Goal: Use online tool/utility: Utilize a website feature to perform a specific function

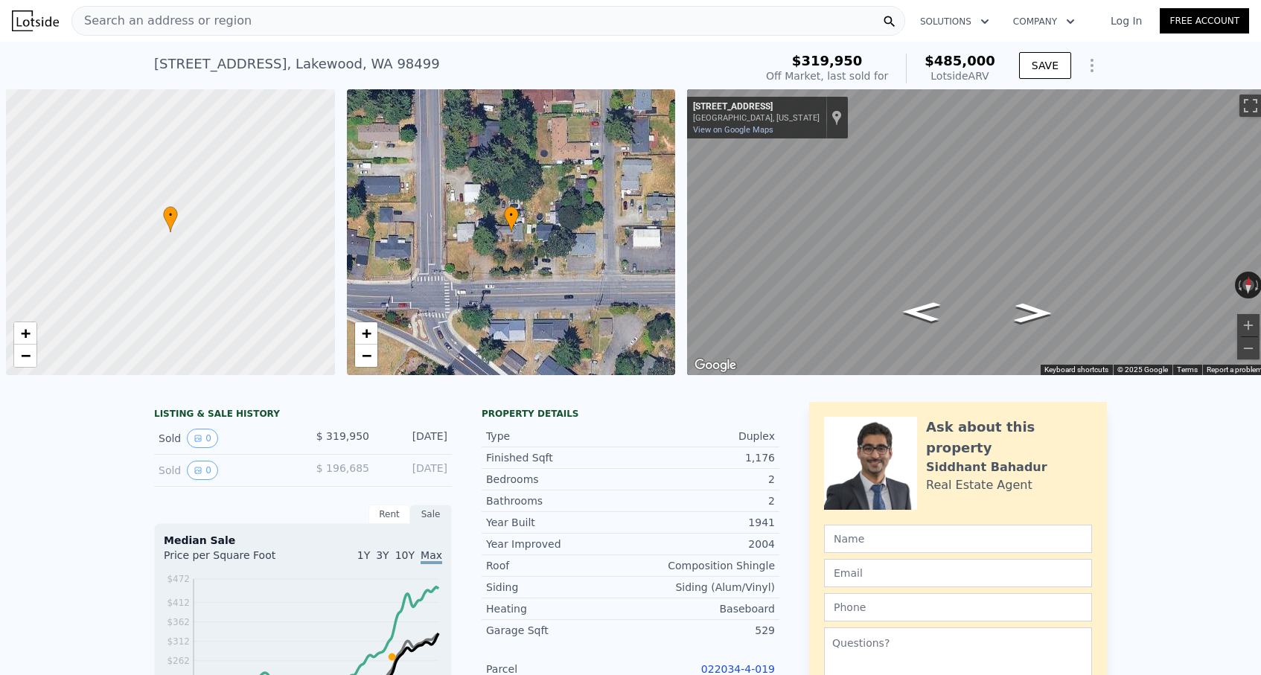
click at [388, 25] on div "Search an address or region" at bounding box center [488, 21] width 834 height 30
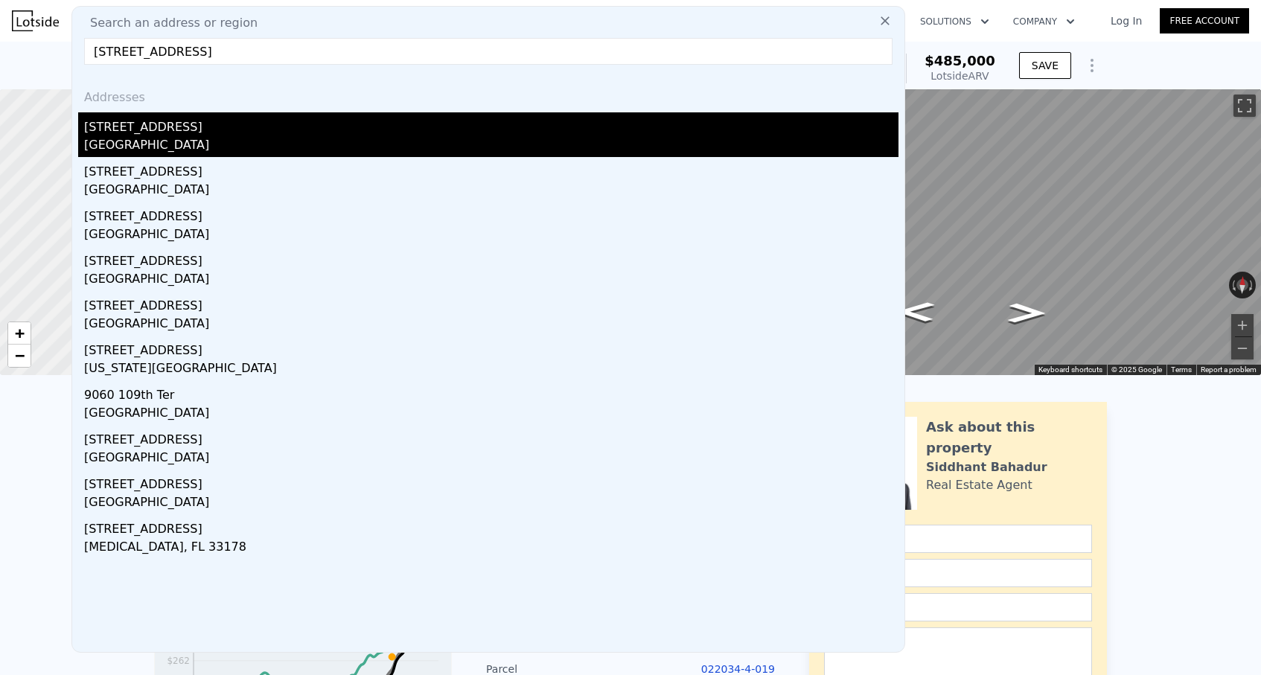
type input "[STREET_ADDRESS]"
click at [187, 132] on div "[STREET_ADDRESS]" at bounding box center [491, 124] width 814 height 24
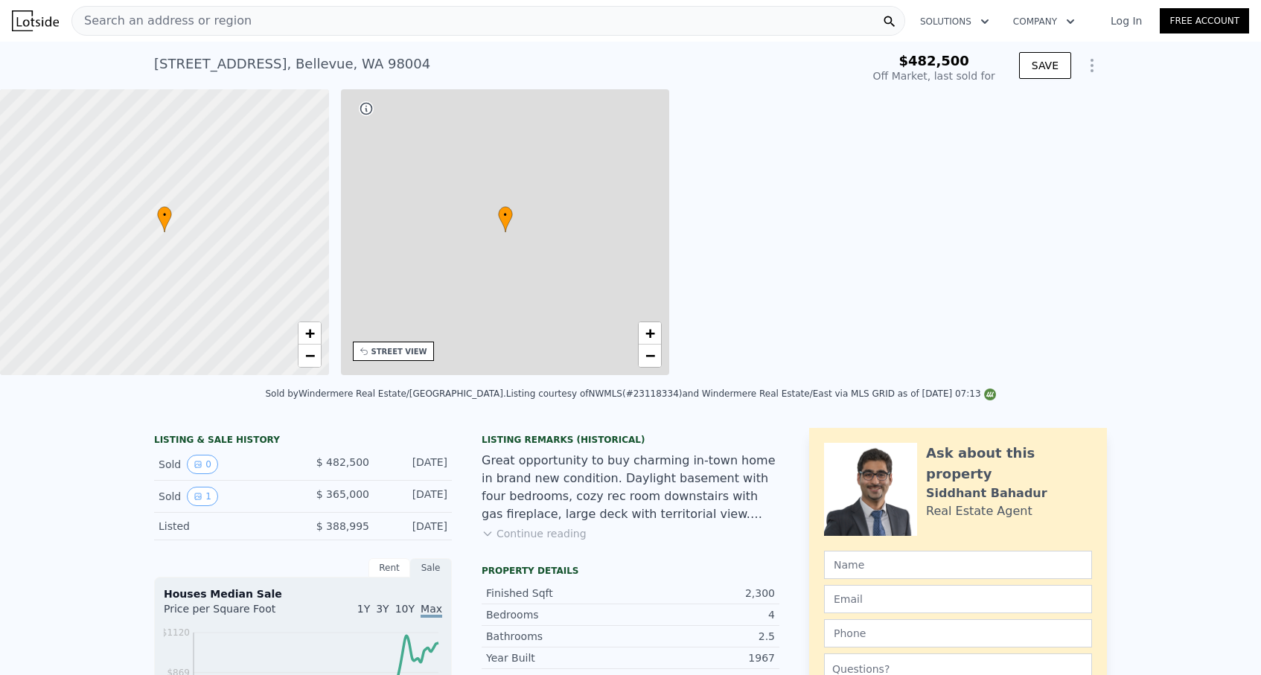
type input "4"
type input "1.5"
type input "3"
type input "1660"
type input "2676"
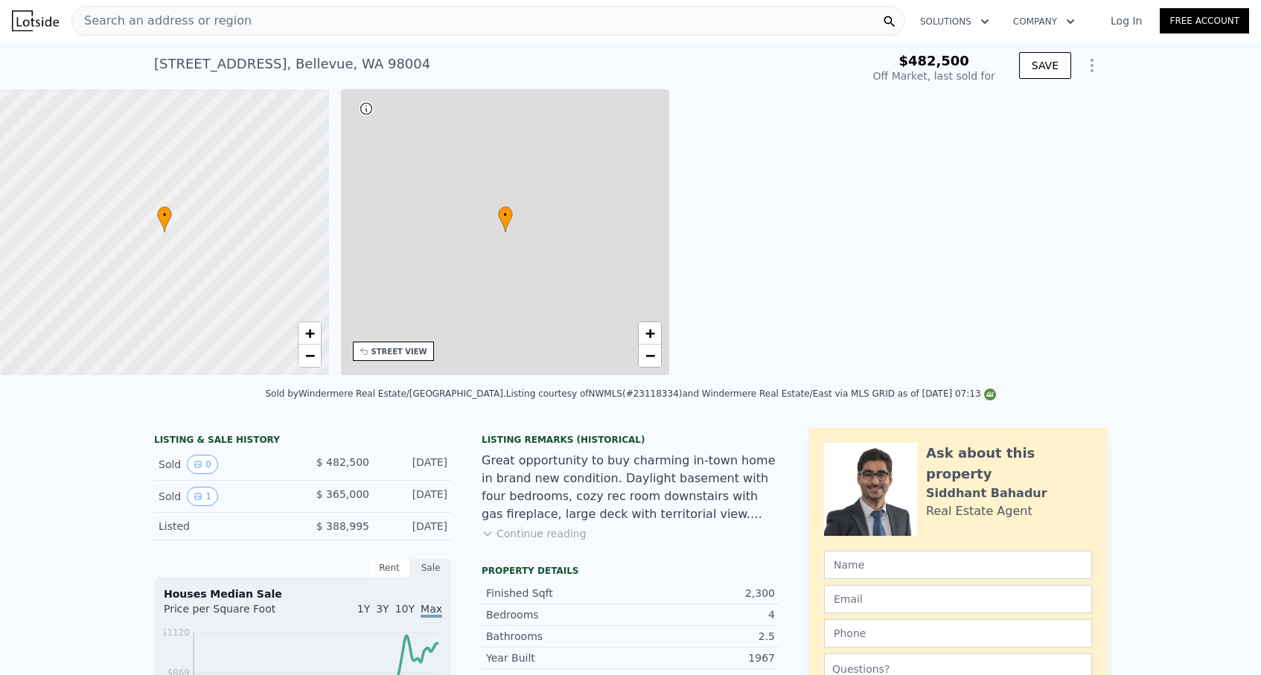
type input "3883"
type input "11958"
type input "$ 2,370,000"
type input "8"
type input "$ 1,757,523"
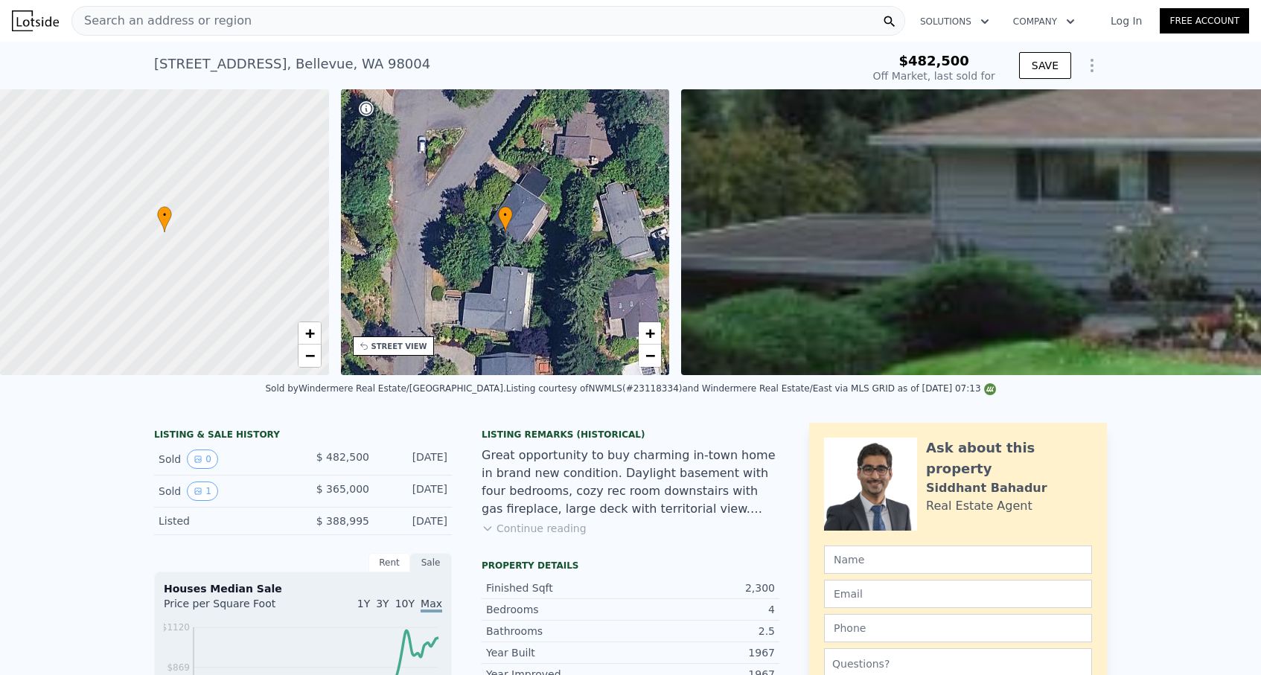
scroll to position [0, 347]
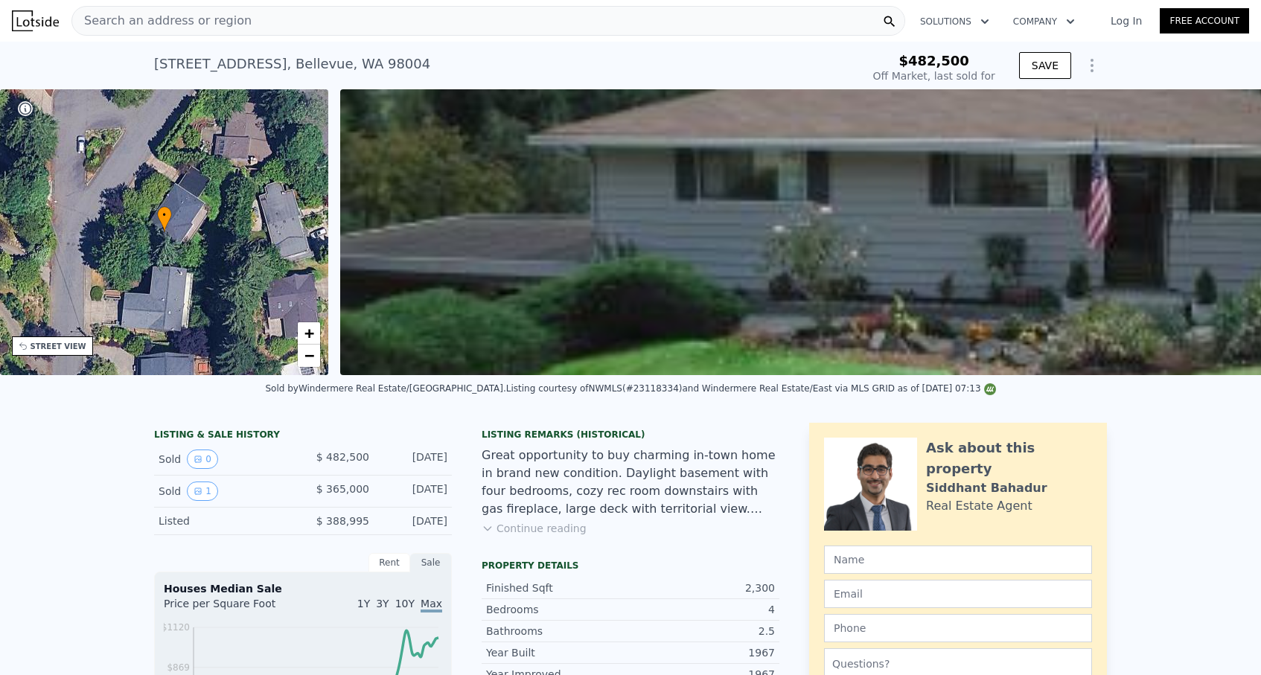
type input "$ 2,416,000"
type input "$ 1,799,452"
click at [1084, 61] on icon "Show Options" at bounding box center [1092, 66] width 18 height 18
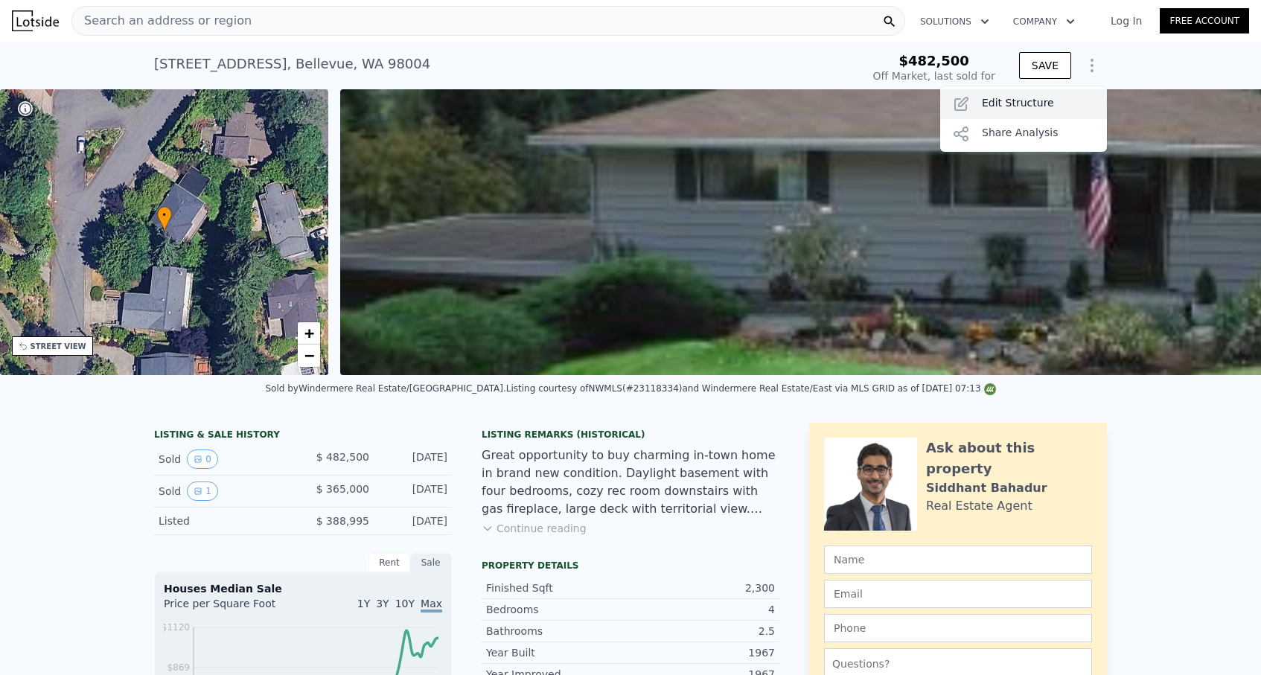
click at [1034, 104] on div "Edit Structure" at bounding box center [1023, 104] width 167 height 30
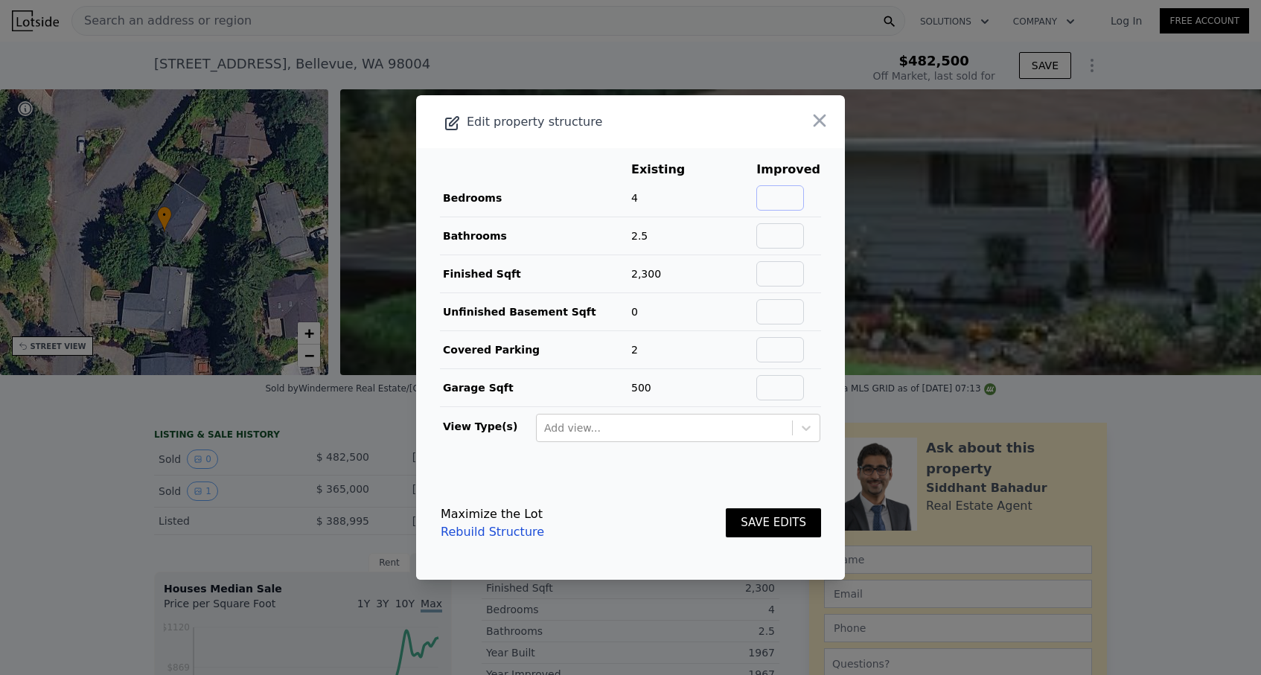
click at [804, 198] on input "text" at bounding box center [780, 197] width 48 height 25
type input "4"
click at [788, 233] on input "text" at bounding box center [780, 235] width 48 height 25
type input "2.5"
click at [791, 265] on input "text" at bounding box center [780, 273] width 48 height 25
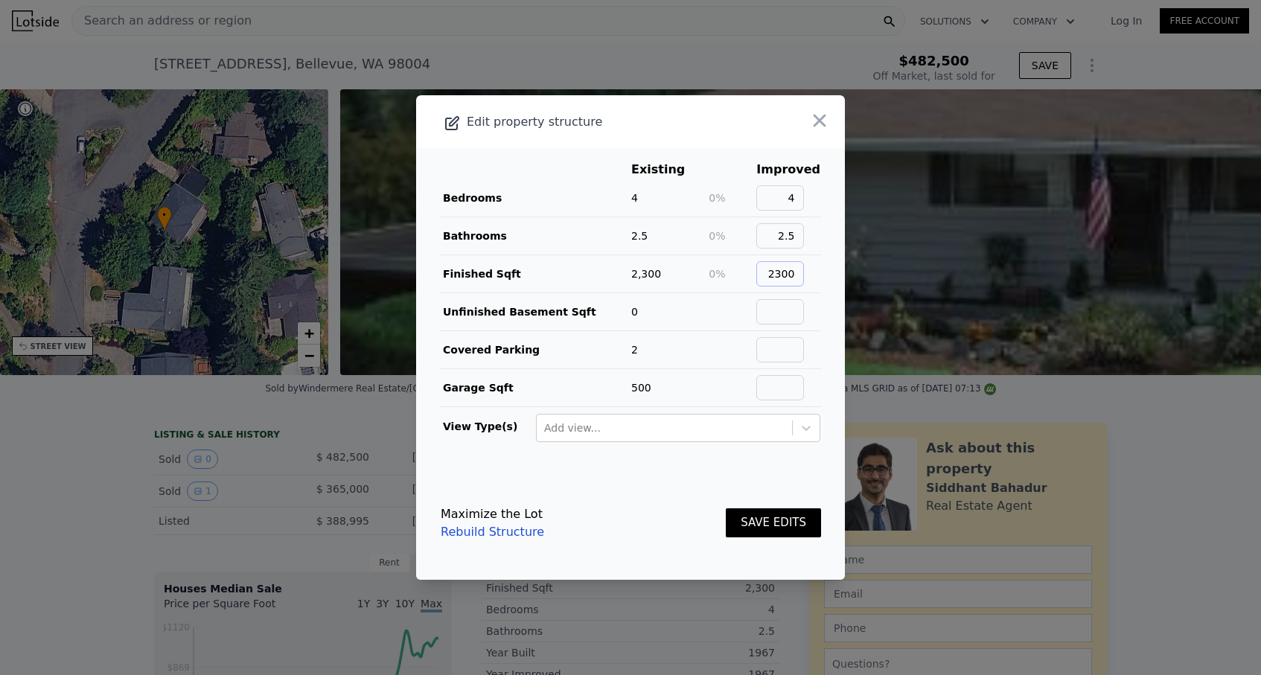
type input "2300"
click at [794, 313] on input "text" at bounding box center [780, 311] width 48 height 25
type input "0"
click at [779, 350] on input "text" at bounding box center [780, 349] width 48 height 25
type input "2"
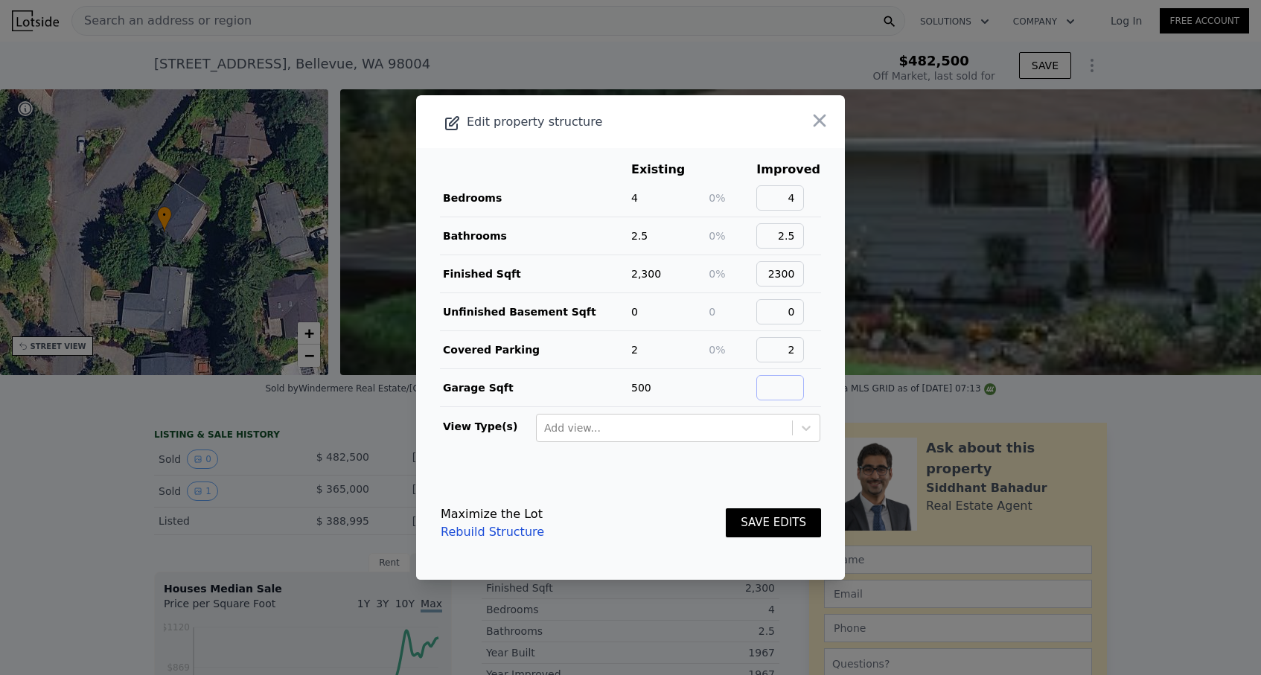
click at [779, 383] on input "text" at bounding box center [780, 387] width 48 height 25
type input "500"
click at [788, 514] on button "SAVE EDITS" at bounding box center [773, 522] width 95 height 29
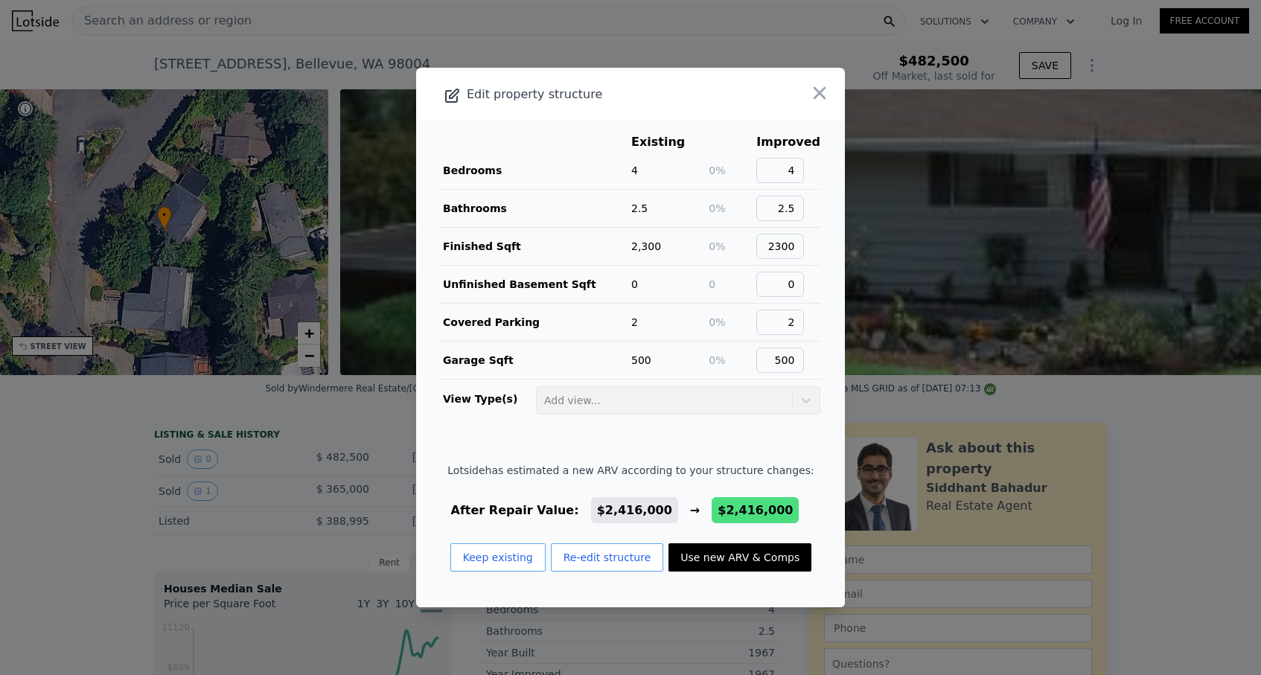
click at [704, 572] on button "Use new ARV & Comps" at bounding box center [739, 557] width 143 height 28
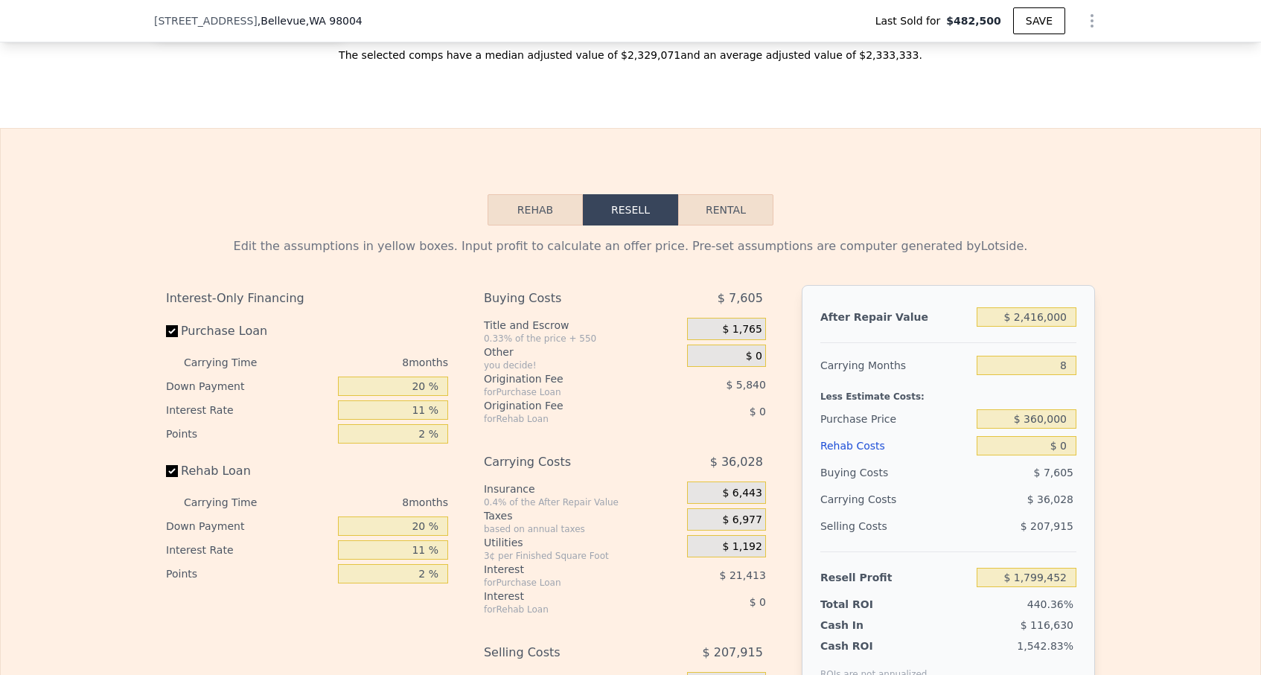
scroll to position [2122, 0]
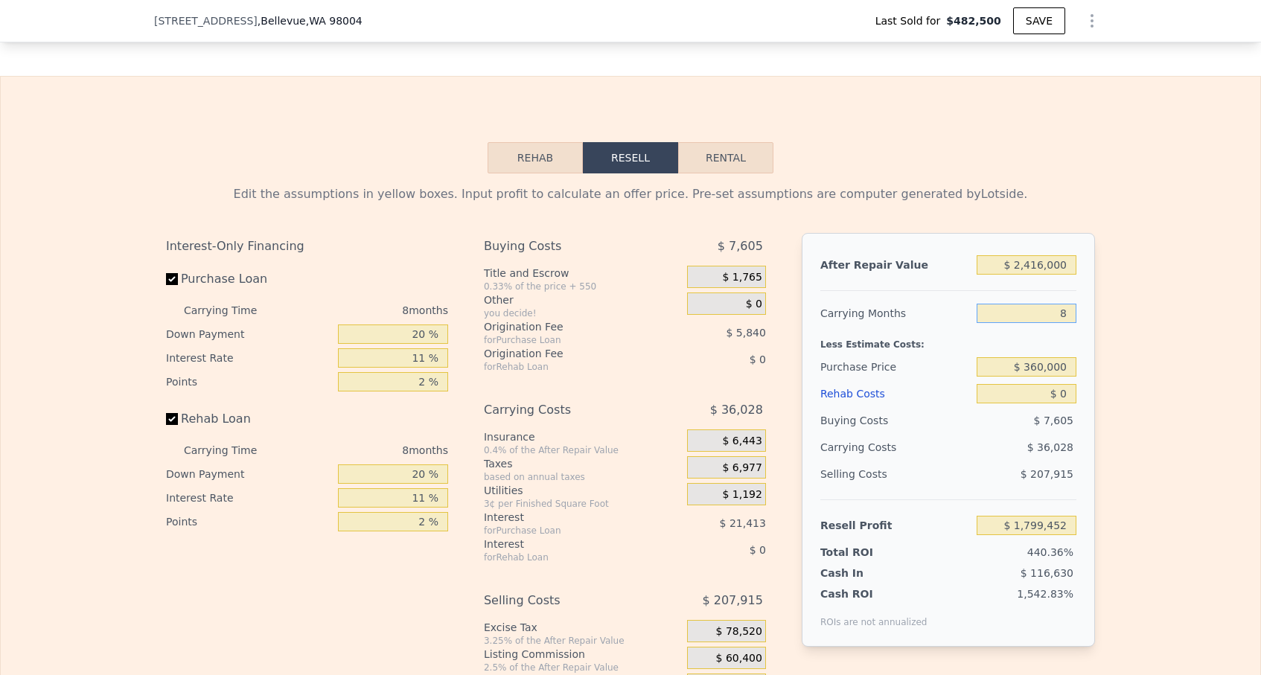
click at [1074, 314] on input "8" at bounding box center [1026, 313] width 100 height 19
type input "3"
type input "$ 1,821,969"
type input "3"
click at [1035, 374] on input "$ 360,000" at bounding box center [1026, 366] width 100 height 19
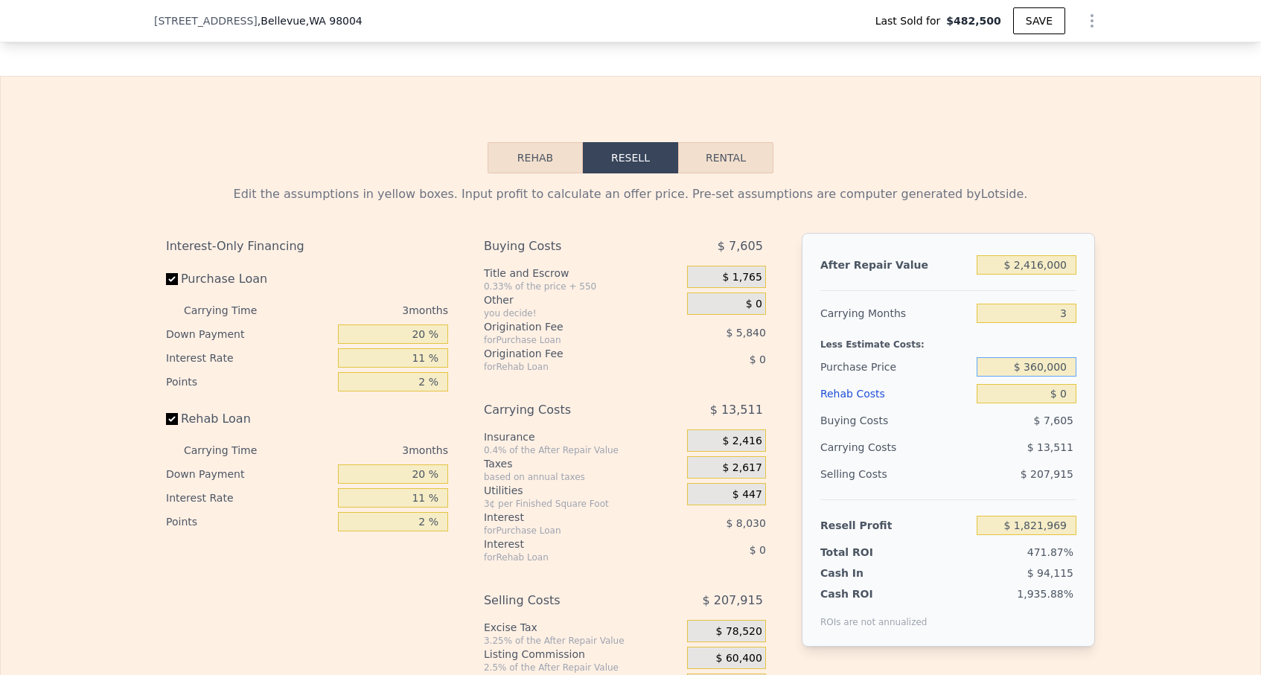
click at [1035, 374] on input "$ 360,000" at bounding box center [1026, 366] width 100 height 19
type input "$ 1,700,000"
type input "$ 431,793"
click at [1071, 401] on input "$ 0" at bounding box center [1026, 393] width 100 height 19
type input "$ 60"
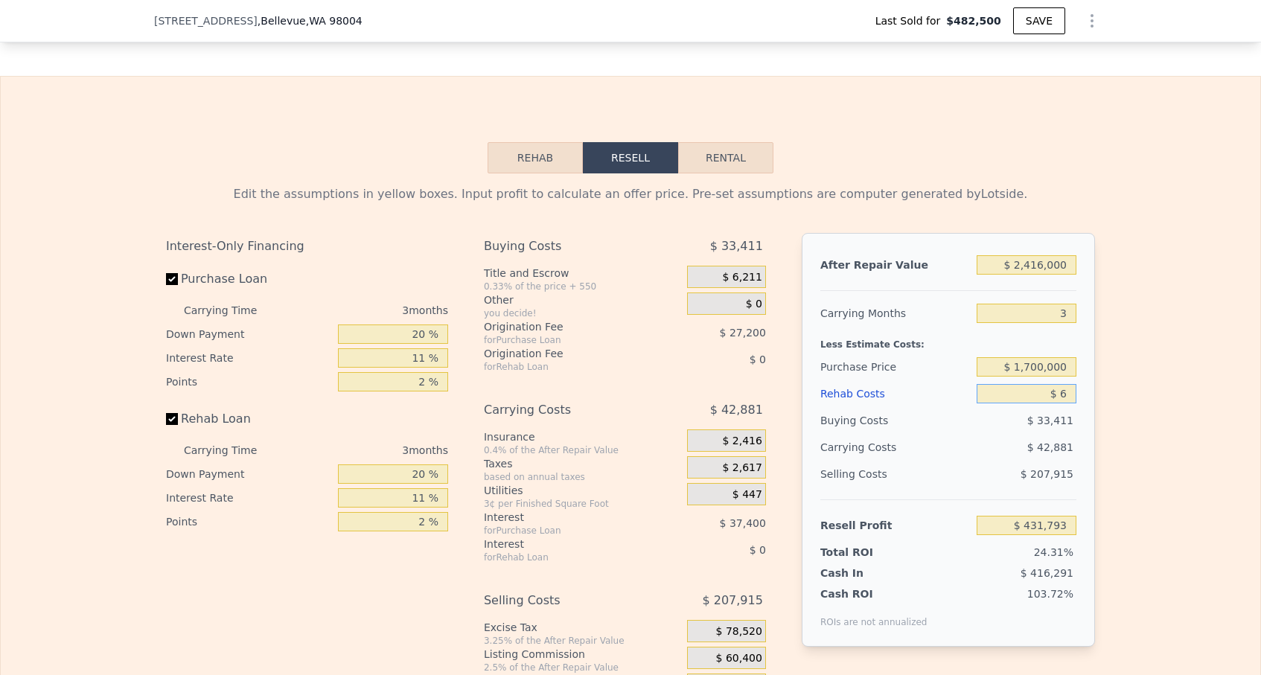
type input "$ 431,732"
type input "$ 6,000"
type input "$ 425,565"
type input "$ 60,000"
type input "$ 369,513"
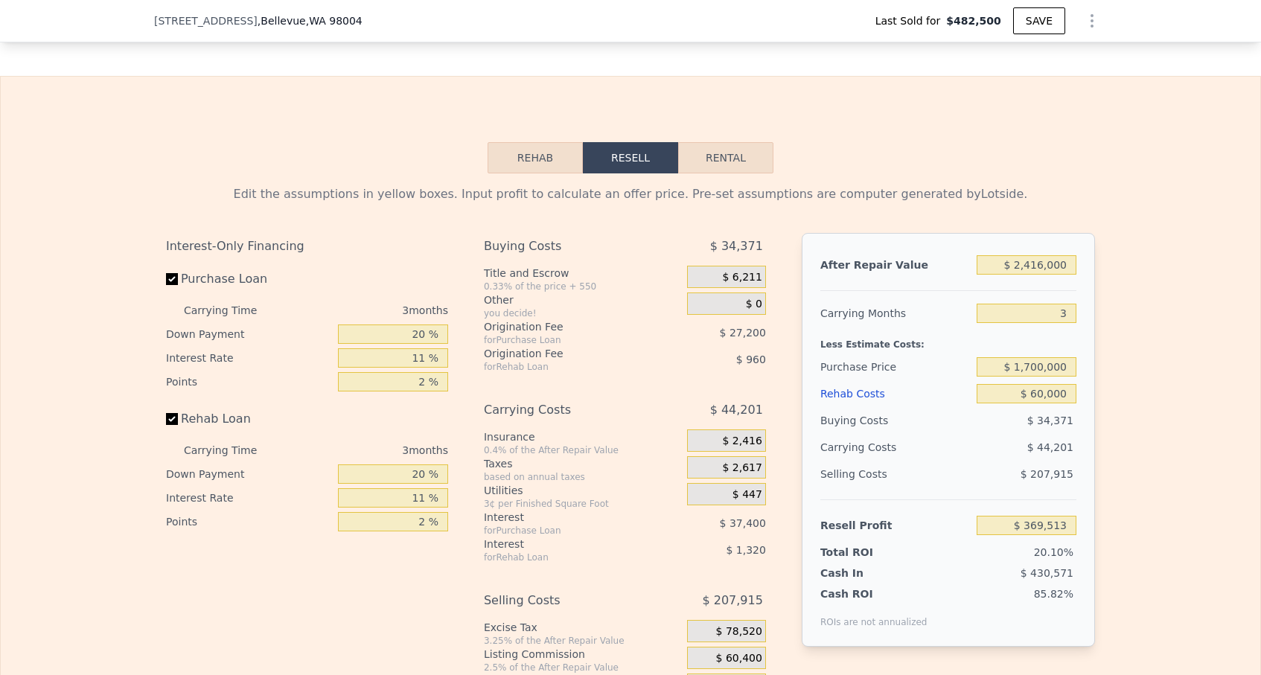
click at [961, 428] on div "Buying Costs" at bounding box center [895, 420] width 150 height 27
click at [1034, 366] on input "$ 1,700,000" at bounding box center [1026, 366] width 100 height 19
type input "$ 1,800,000"
click at [976, 467] on div "$ 207,915" at bounding box center [1026, 474] width 100 height 27
type input "$ 265,381"
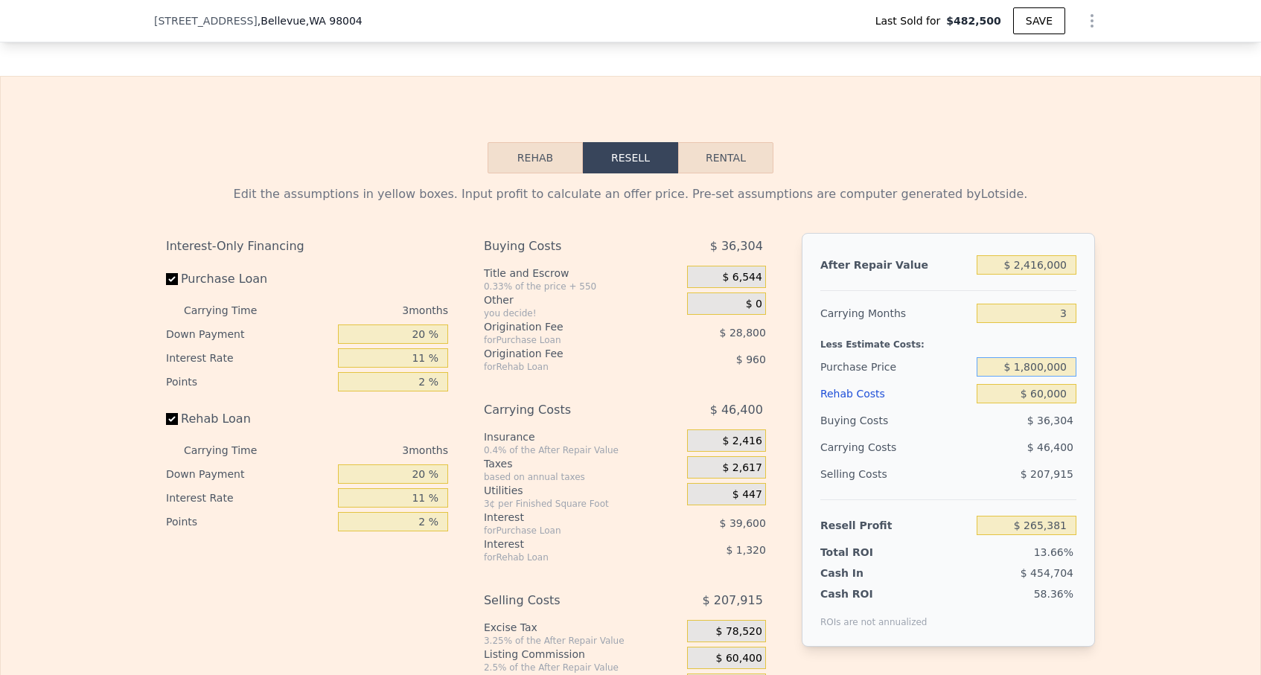
click at [1034, 371] on input "$ 1,800,000" at bounding box center [1026, 366] width 100 height 19
type input "$ 1,700,000"
click at [950, 426] on div "Buying Costs" at bounding box center [895, 420] width 150 height 27
type input "$ 369,513"
type input "8"
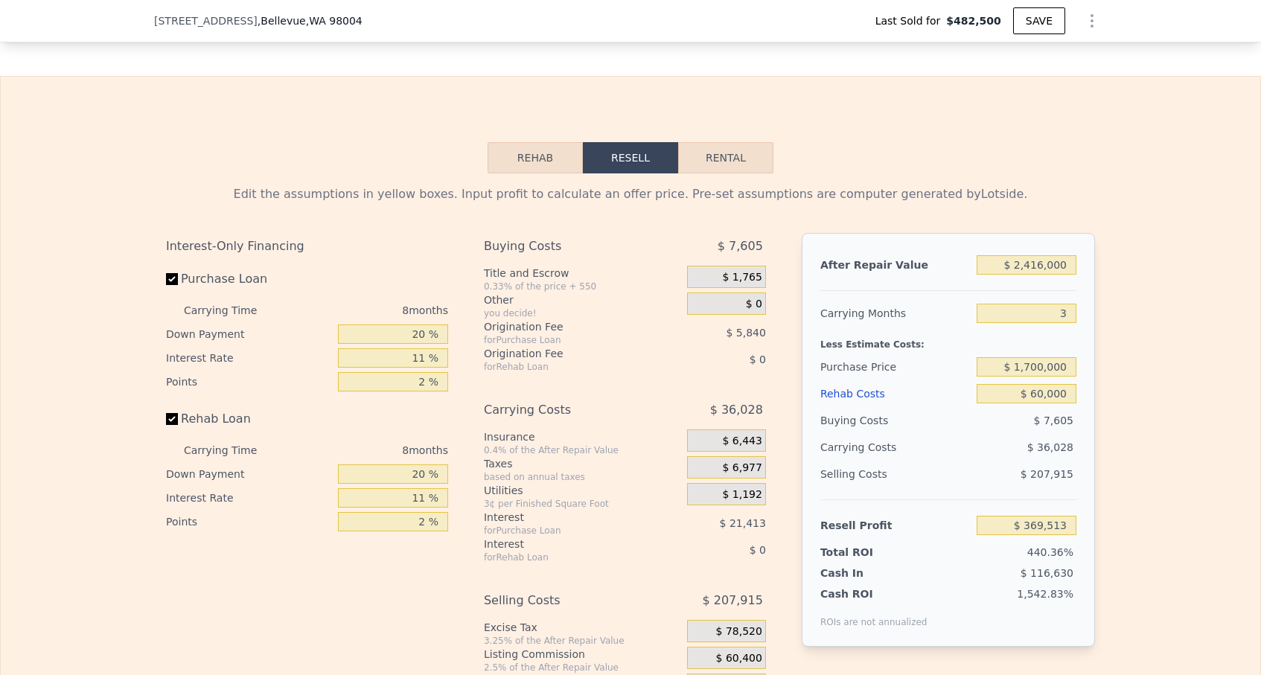
type input "$ 0"
type input "$ 1,799,452"
